Goal: Transaction & Acquisition: Book appointment/travel/reservation

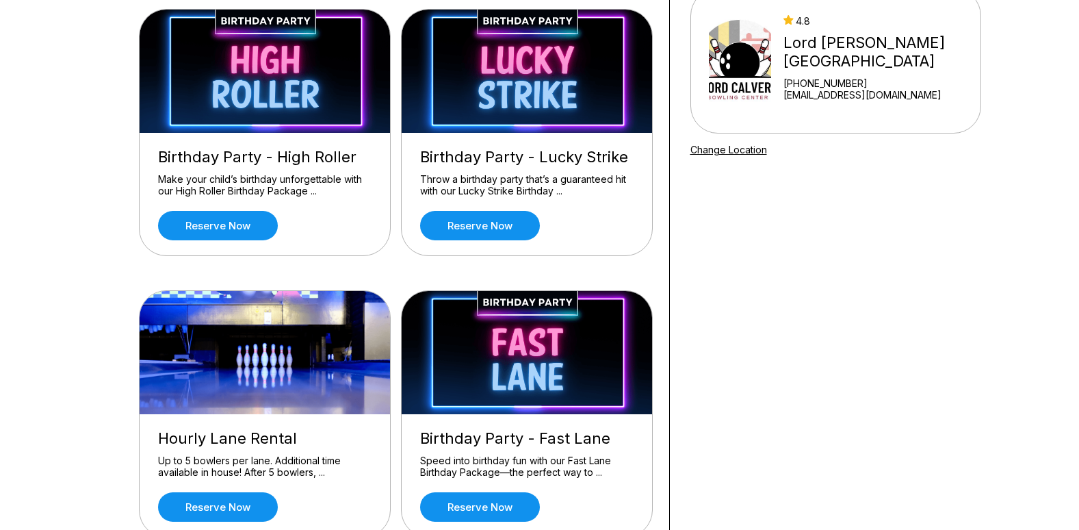
scroll to position [137, 0]
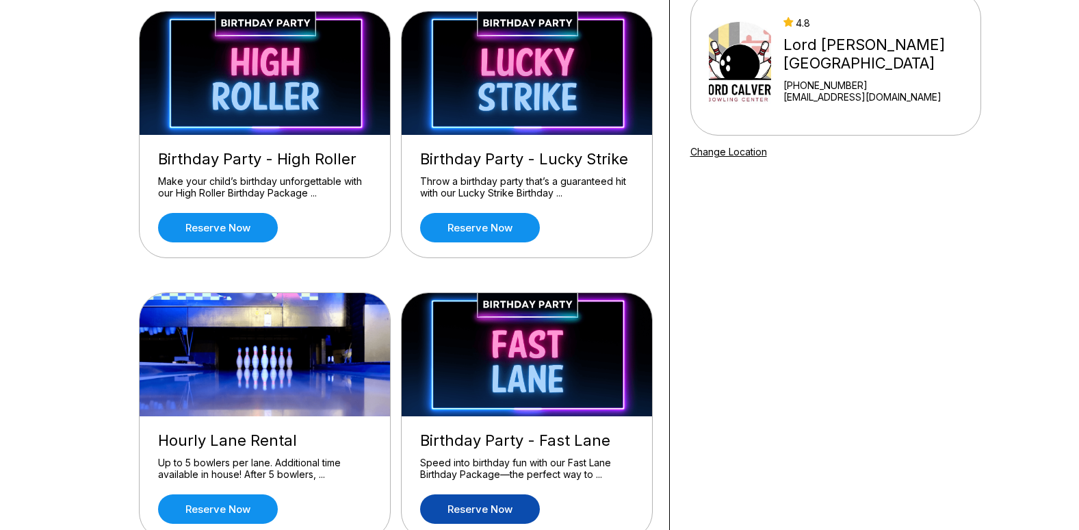
click at [518, 513] on link "Reserve now" at bounding box center [480, 508] width 120 height 29
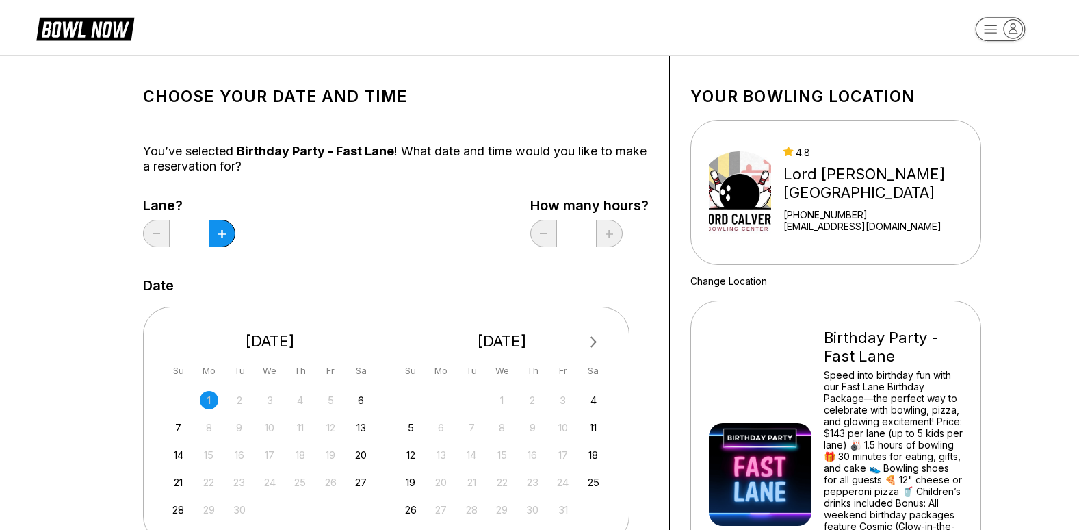
scroll to position [0, 0]
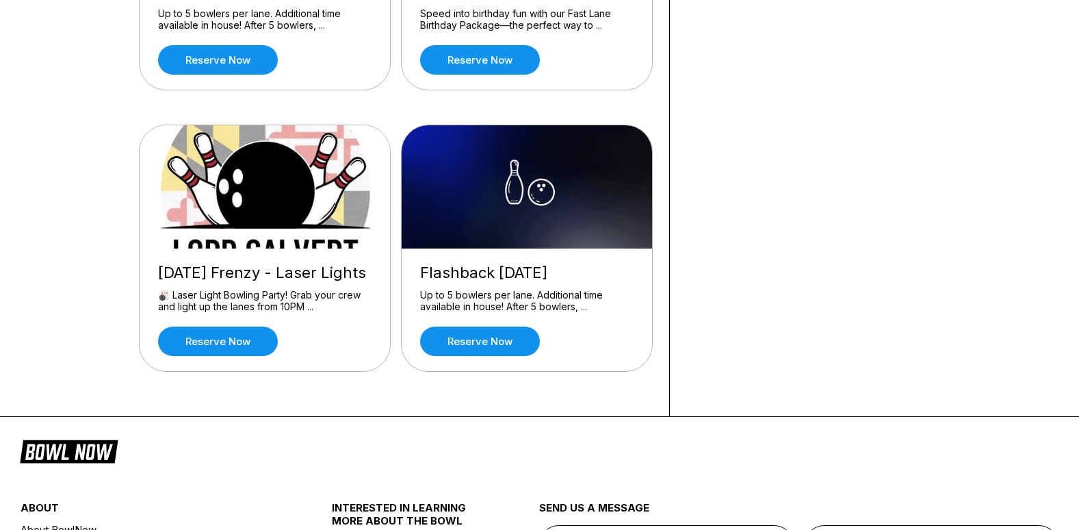
scroll to position [595, 0]
